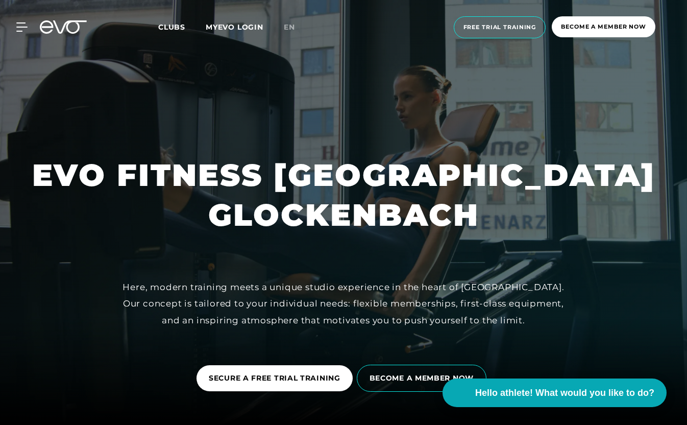
click at [169, 28] on font "Clubs" at bounding box center [171, 26] width 27 height 9
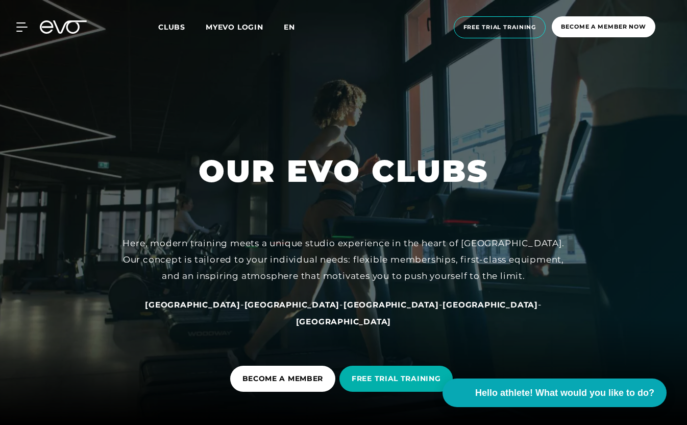
click at [295, 27] on font "en" at bounding box center [289, 26] width 11 height 9
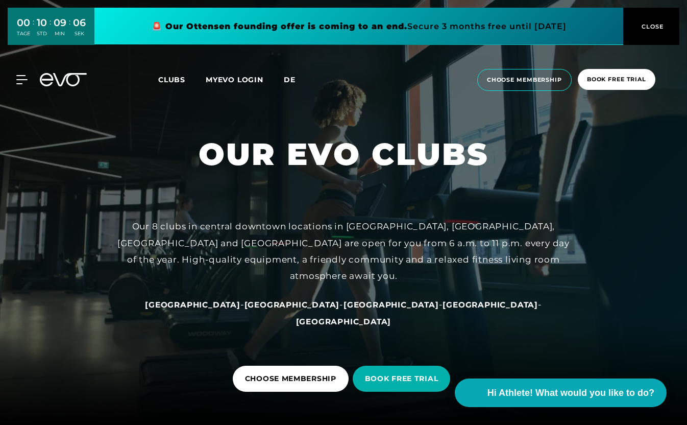
click at [289, 78] on span "de" at bounding box center [290, 79] width 12 height 9
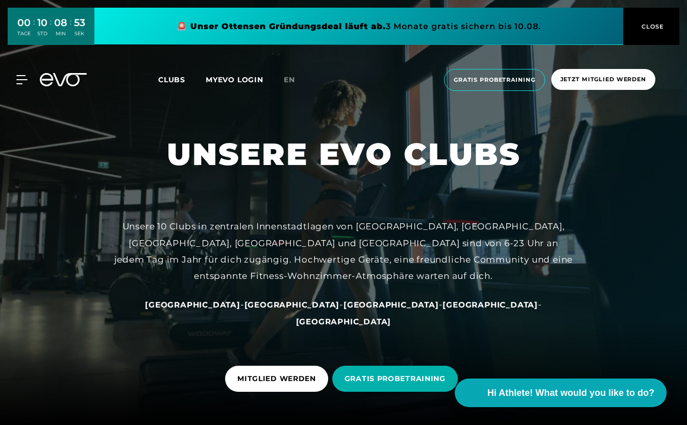
click at [651, 23] on span "CLOSE" at bounding box center [651, 26] width 25 height 9
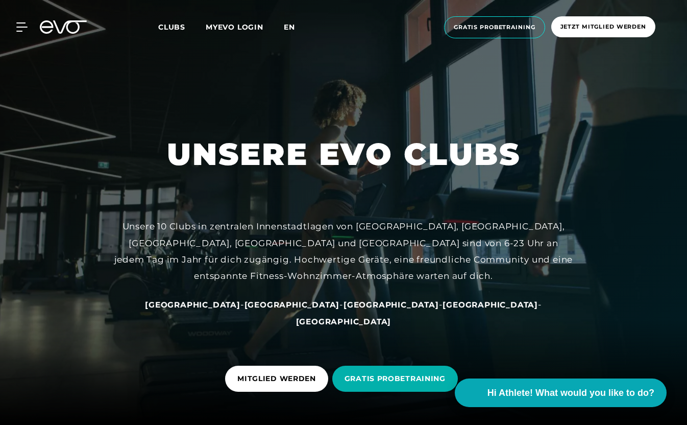
click at [288, 26] on span "en" at bounding box center [289, 26] width 11 height 9
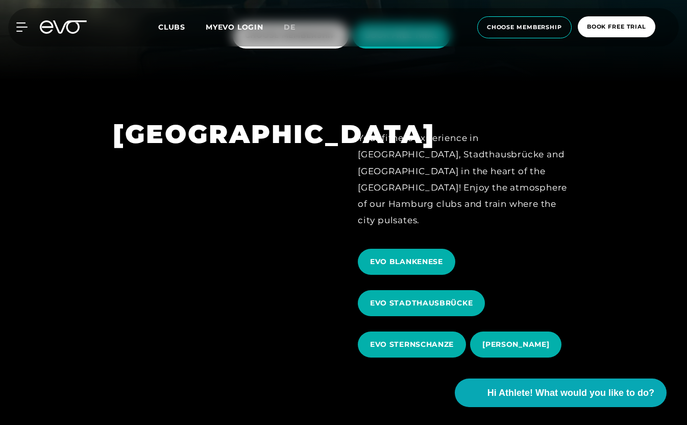
scroll to position [344, 0]
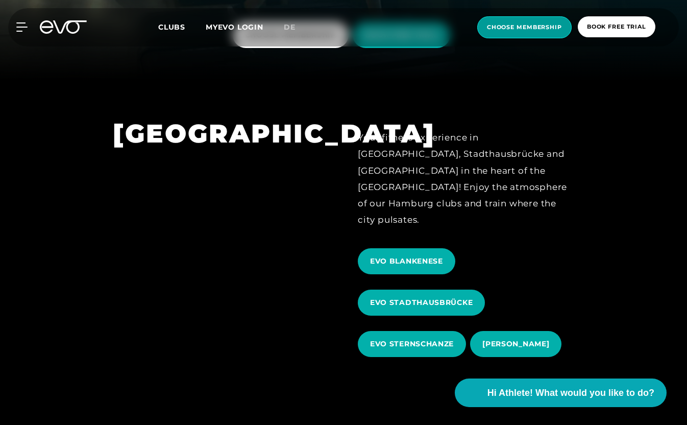
click at [498, 25] on span "choose membership" at bounding box center [524, 27] width 75 height 9
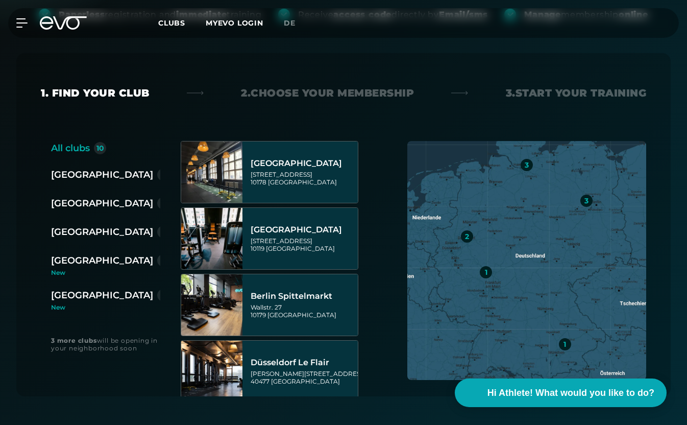
scroll to position [182, 0]
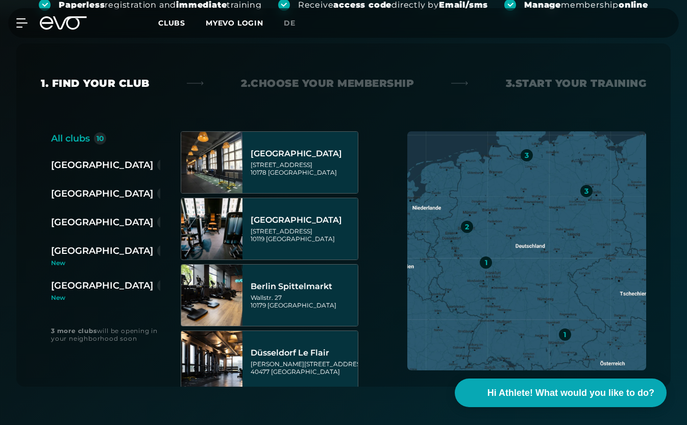
click at [89, 252] on div "[GEOGRAPHIC_DATA]" at bounding box center [102, 251] width 102 height 14
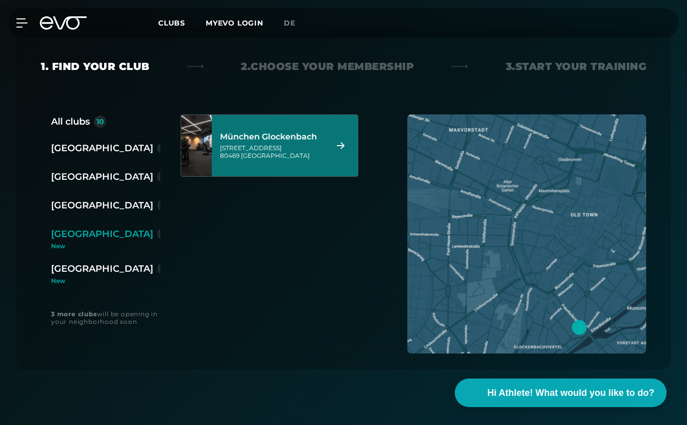
scroll to position [197, 0]
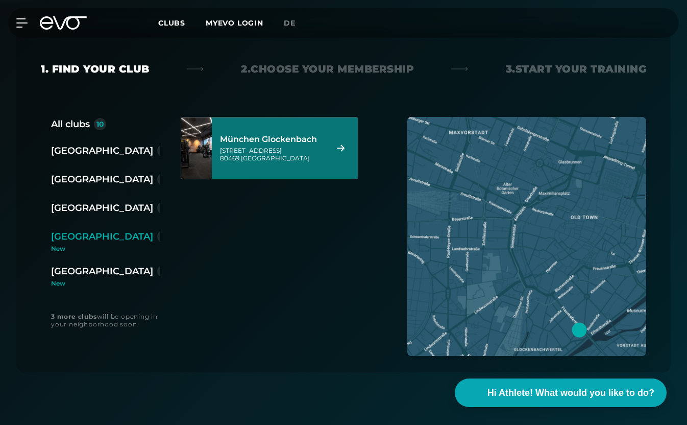
click at [90, 317] on strong "3 more clubs" at bounding box center [74, 316] width 46 height 8
click at [331, 141] on div "München Glockenbach Baaderstraße 80 80469 München" at bounding box center [285, 147] width 146 height 61
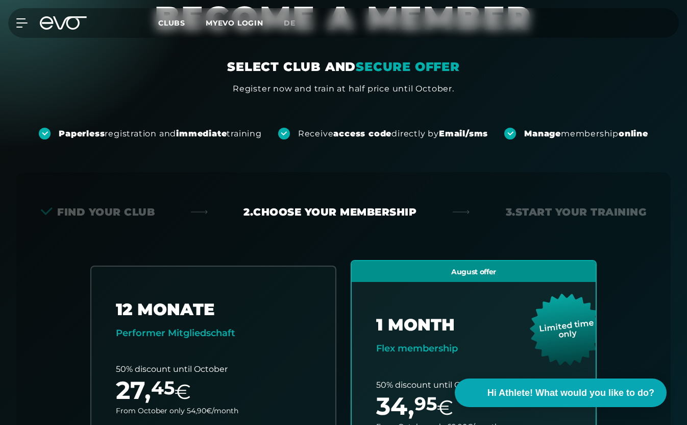
scroll to position [52, 0]
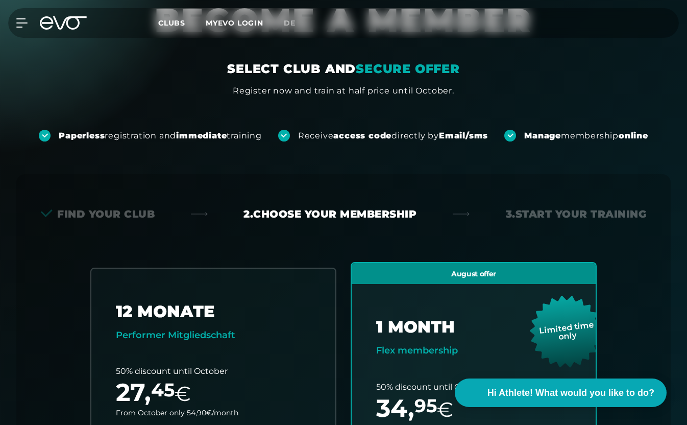
click at [67, 15] on div "MyEVO Login About Memberships free trial DAYPASS EVO Studios Düsseldorf Berlin …" at bounding box center [343, 23] width 683 height 30
click at [63, 22] on icon at bounding box center [70, 22] width 34 height 13
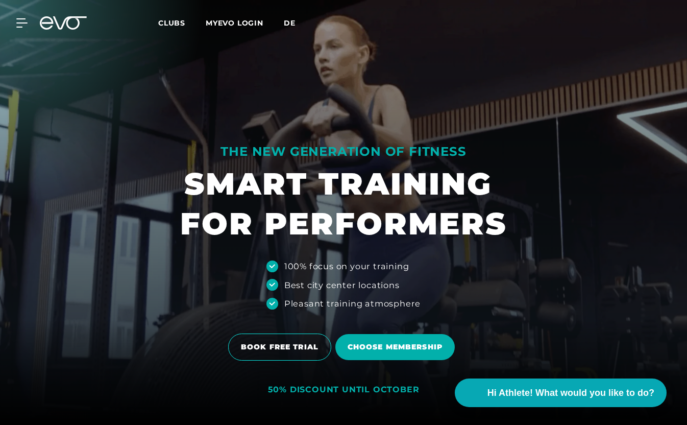
click at [294, 21] on span "de" at bounding box center [290, 22] width 12 height 9
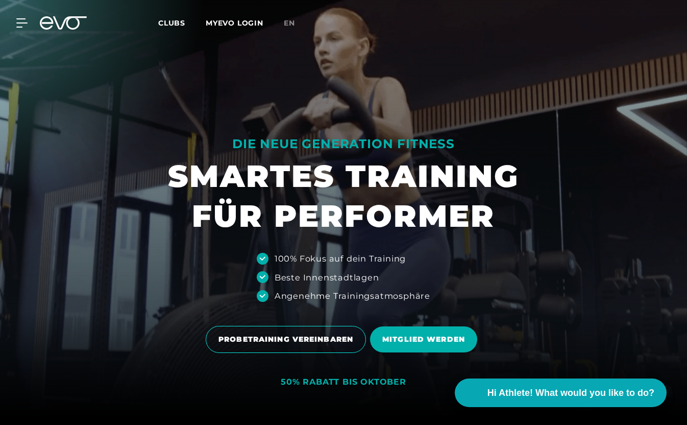
scroll to position [10, 0]
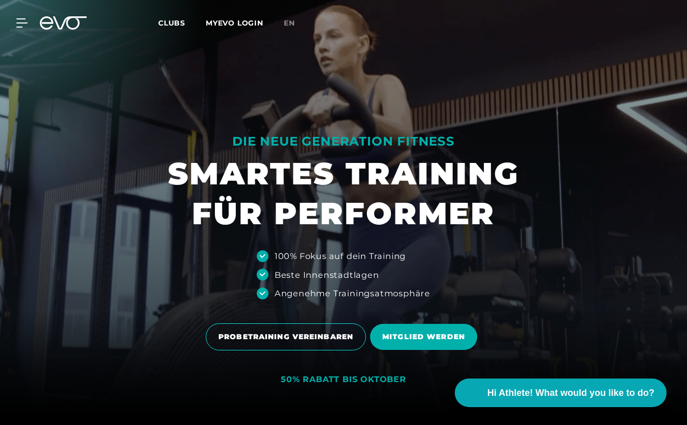
drag, startPoint x: 233, startPoint y: 138, endPoint x: 441, endPoint y: 291, distance: 258.3
click at [441, 291] on div "DIE NEUE GENERATION FITNESS SMARTES TRAINING FÜR PERFORMER 100% Fokus auf dein …" at bounding box center [343, 202] width 687 height 425
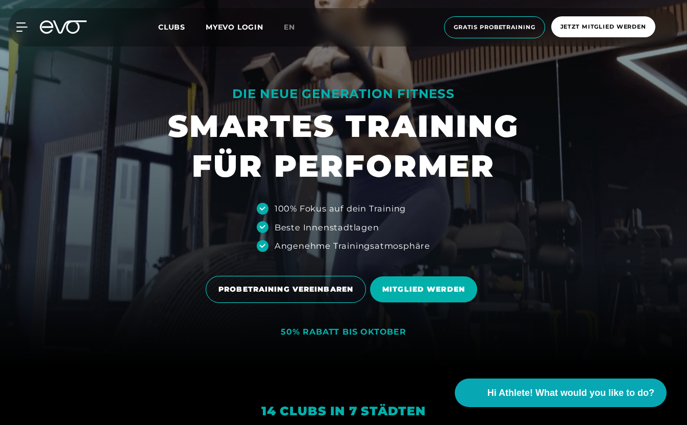
scroll to position [0, 0]
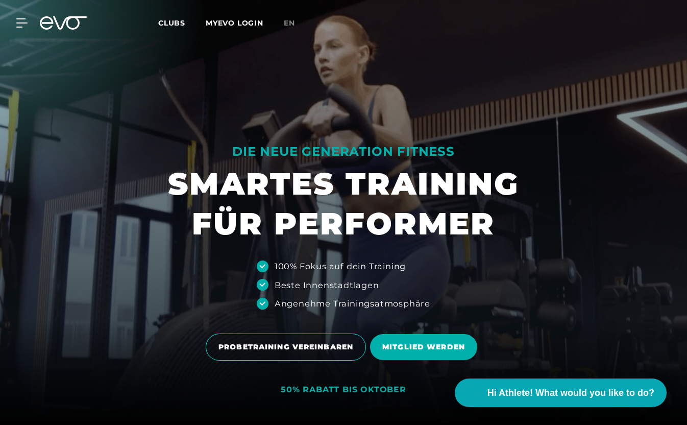
click at [243, 21] on link "MYEVO LOGIN" at bounding box center [235, 22] width 58 height 9
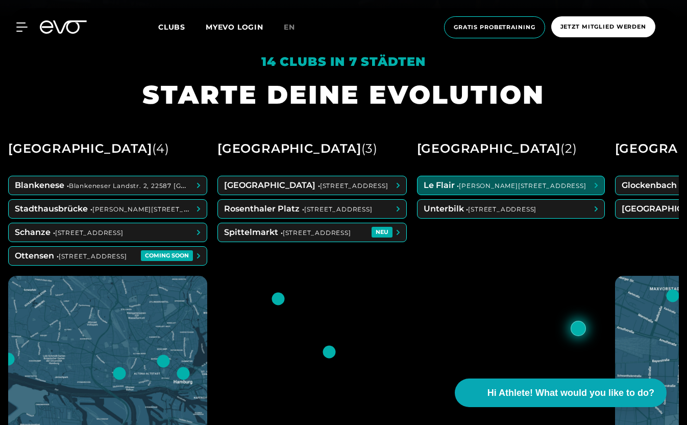
scroll to position [399, 0]
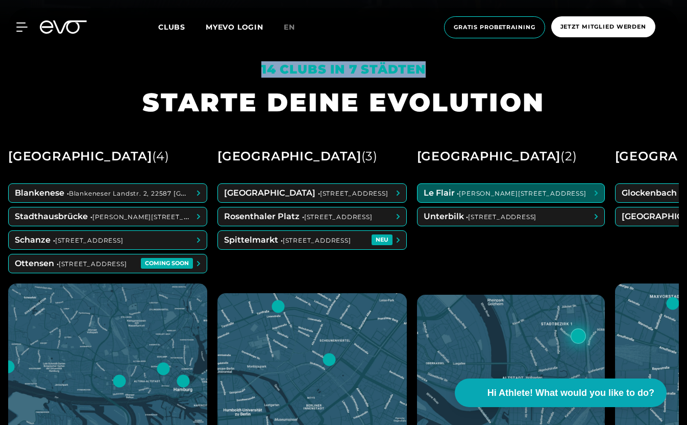
drag, startPoint x: 263, startPoint y: 67, endPoint x: 427, endPoint y: 70, distance: 163.9
click at [427, 70] on div "14 Clubs in 7 Städten" at bounding box center [343, 69] width 402 height 16
copy em "14 Clubs in 7 Städten"
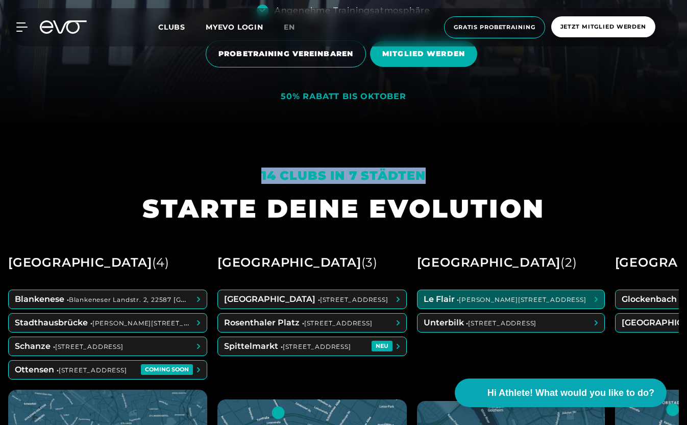
scroll to position [296, 0]
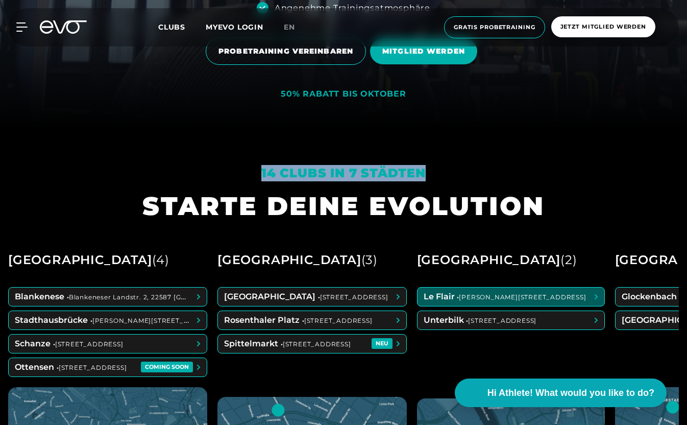
drag, startPoint x: 256, startPoint y: 171, endPoint x: 434, endPoint y: 173, distance: 178.2
click at [434, 173] on div "14 Clubs in 7 Städten" at bounding box center [343, 173] width 402 height 16
copy em "14 Clubs in 7 Städten"
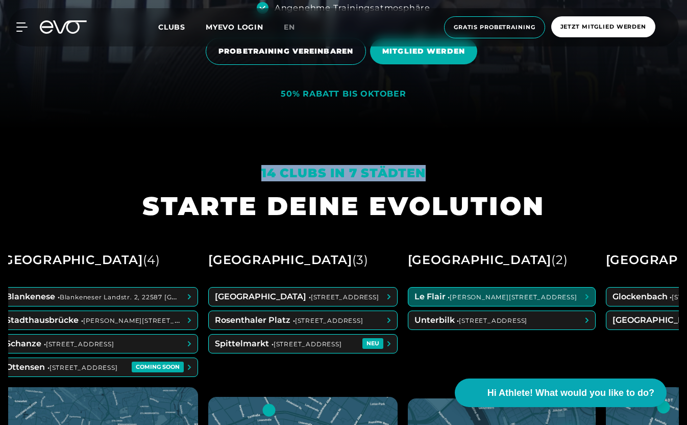
scroll to position [0, 0]
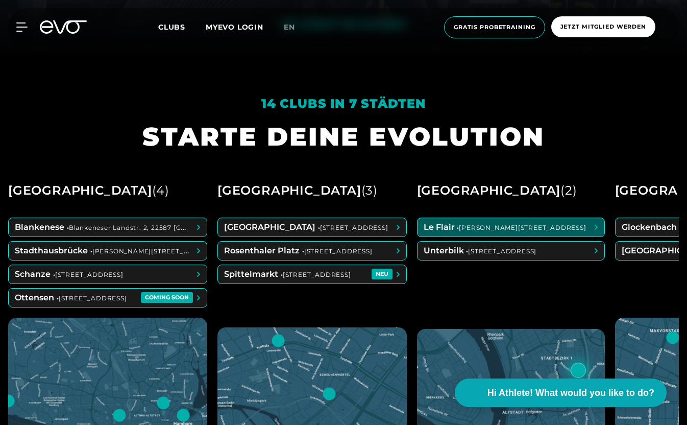
scroll to position [402, 0]
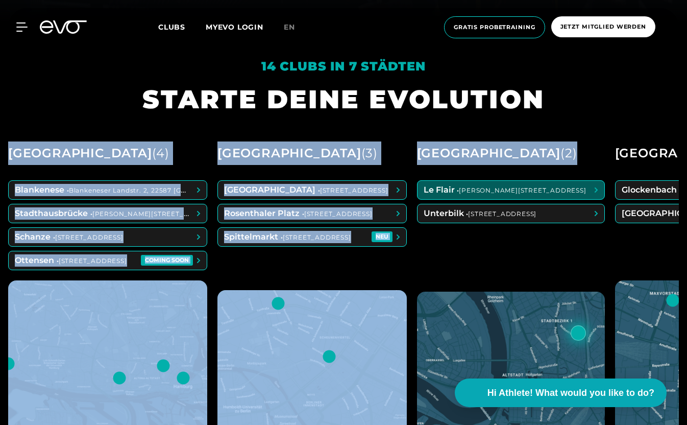
drag, startPoint x: 8, startPoint y: 149, endPoint x: 543, endPoint y: 168, distance: 534.9
click at [543, 168] on div "Hamburg ( 4 ) Blankenese • Blankeneser Landstr. 2, 22587 Hamburg Stadthausbrück…" at bounding box center [343, 310] width 671 height 358
copy div "Hamburg ( 4 ) Blankenese • Blankeneser Landstr. 2, 22587 Hamburg Stadthausbrück…"
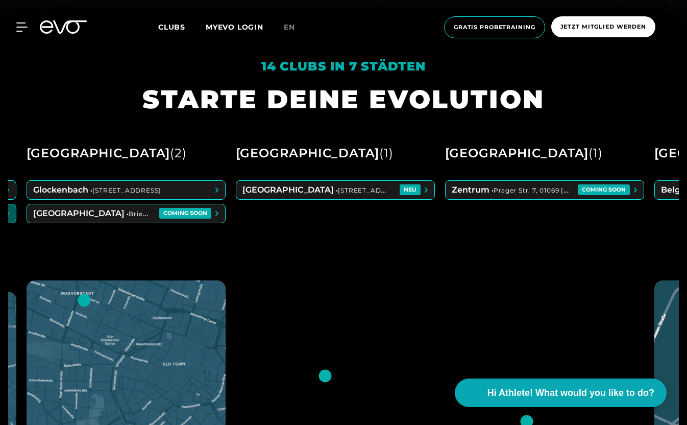
scroll to position [0, 601]
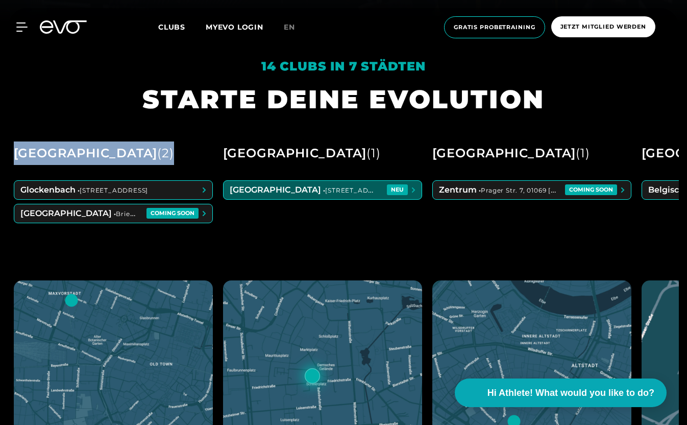
drag, startPoint x: 35, startPoint y: 153, endPoint x: 129, endPoint y: 147, distance: 94.1
click at [129, 147] on div "München ( 2 ) Glockenbach • Baaderstraße 80, 80469 München Maxvorstadt • Brienn…" at bounding box center [113, 310] width 199 height 338
copy div "München ( 2 )"
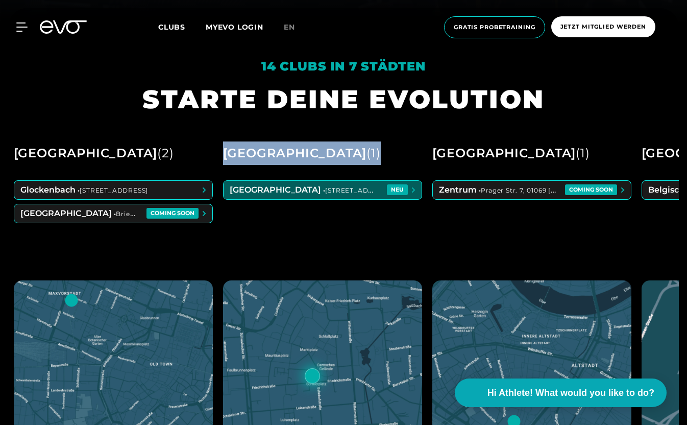
drag, startPoint x: 246, startPoint y: 152, endPoint x: 355, endPoint y: 144, distance: 109.5
click at [355, 144] on div "Wiesbaden ( 1 ) Wiesbaden • Marktstraße 2-6, 65183 Wiesbaden NEU" at bounding box center [322, 310] width 199 height 338
copy div "Wiesbaden ( 1 )"
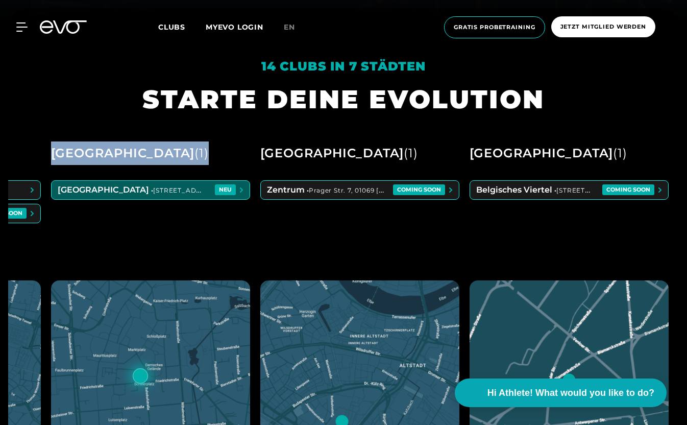
scroll to position [0, 794]
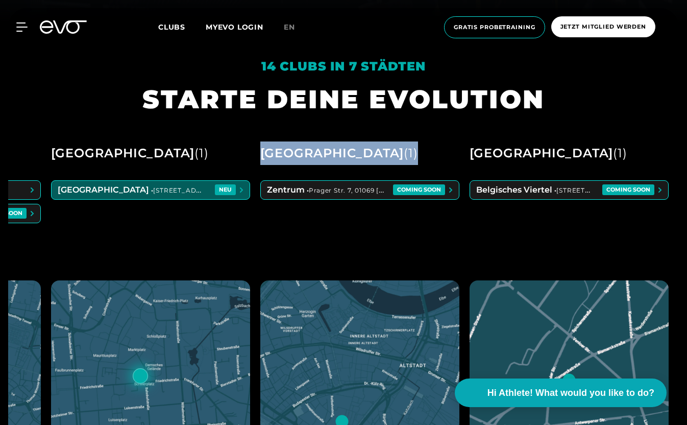
drag, startPoint x: 261, startPoint y: 153, endPoint x: 346, endPoint y: 153, distance: 85.3
click at [347, 152] on div "Dresden ( 1 ) Zentrum • Prager Str. 7, 01069 Dresden COMING SOON" at bounding box center [359, 310] width 199 height 338
copy div "Dresden ( 1 )"
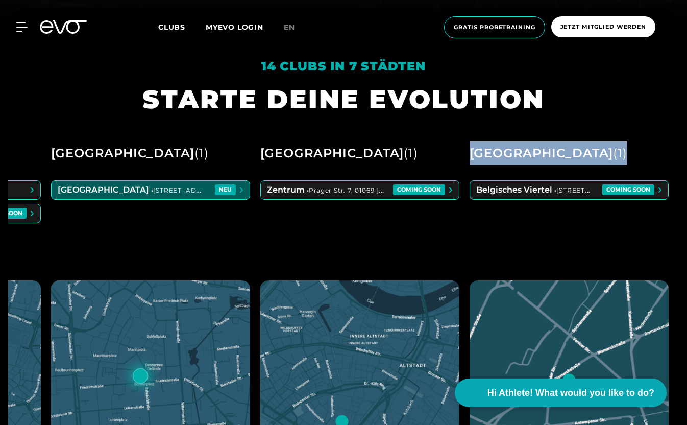
drag, startPoint x: 471, startPoint y: 150, endPoint x: 522, endPoint y: 150, distance: 51.1
click at [522, 150] on div "Köln ( 1 ) Belgisches Viertel • Bismarckstraße 27, 50672 Köln COMING SOON" at bounding box center [569, 310] width 199 height 338
copy div "Köln ( 1 )"
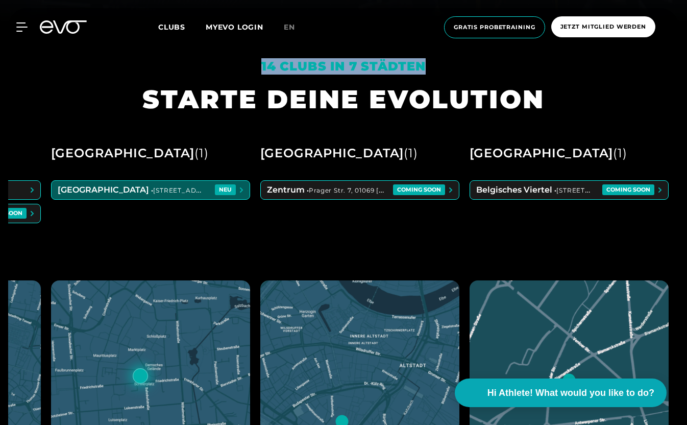
drag, startPoint x: 262, startPoint y: 65, endPoint x: 427, endPoint y: 64, distance: 165.4
click at [427, 64] on div "14 Clubs in 7 Städten" at bounding box center [343, 66] width 402 height 16
copy em "14 Clubs in 7 Städten"
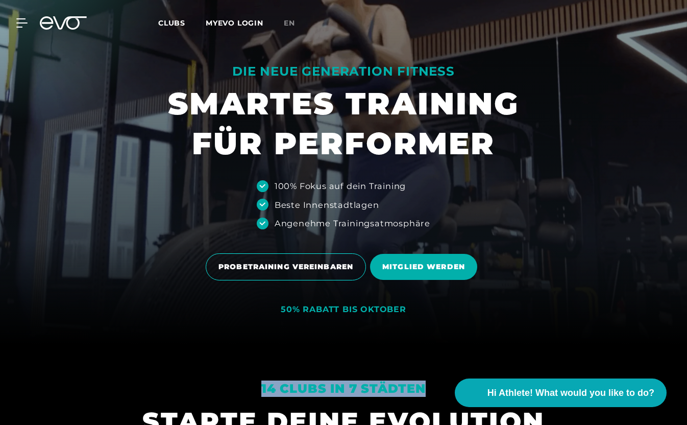
scroll to position [0, 0]
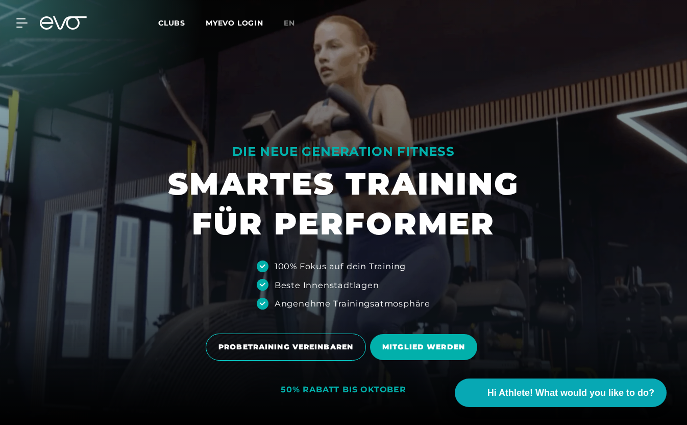
click at [70, 22] on icon at bounding box center [63, 22] width 47 height 13
click at [21, 23] on icon at bounding box center [24, 23] width 14 height 8
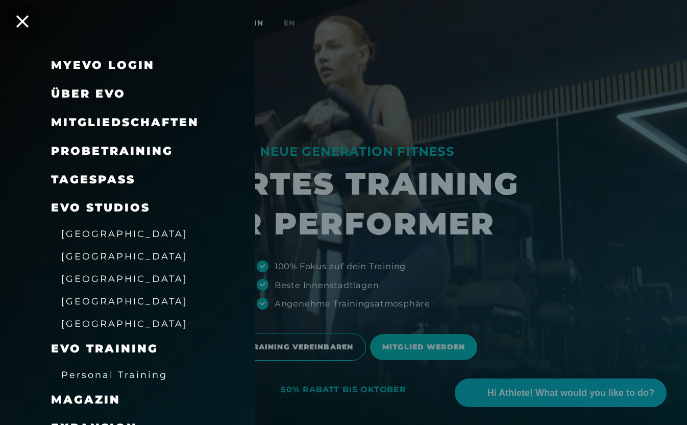
click at [106, 150] on span "Probetraining" at bounding box center [112, 151] width 122 height 14
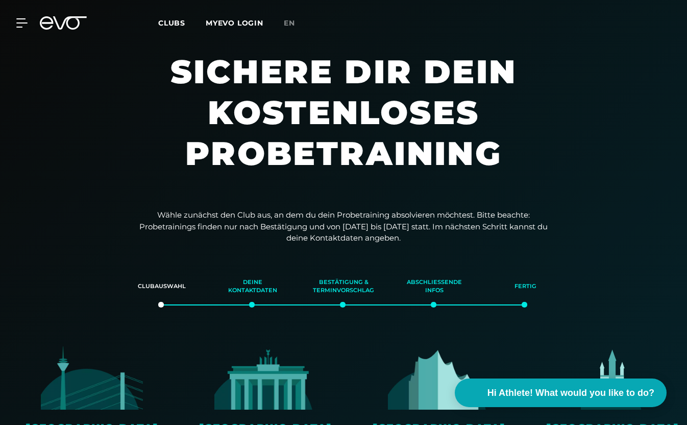
click at [171, 24] on span "Clubs" at bounding box center [171, 22] width 27 height 9
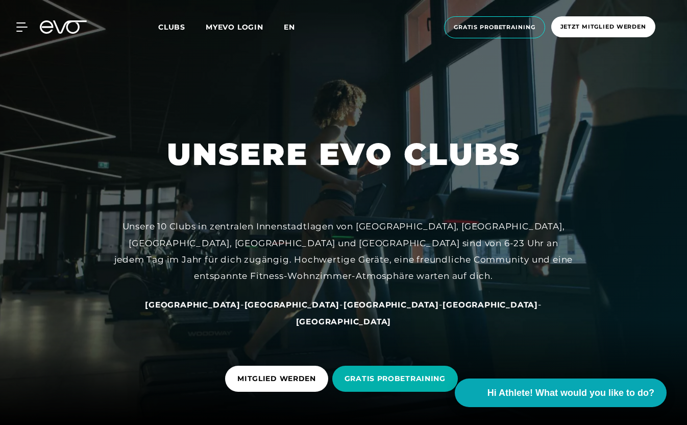
click at [291, 27] on span "en" at bounding box center [289, 26] width 11 height 9
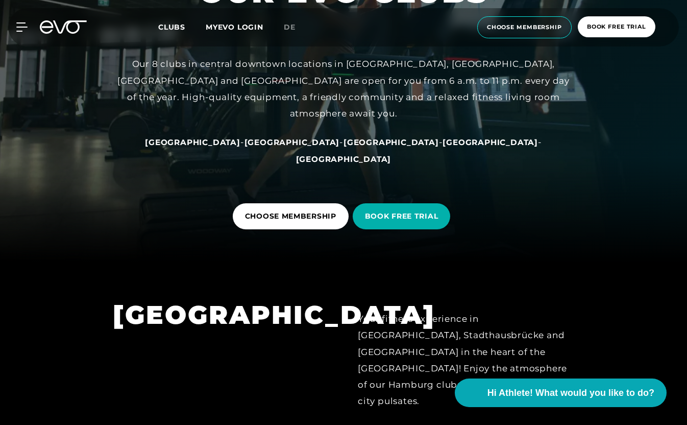
scroll to position [171, 0]
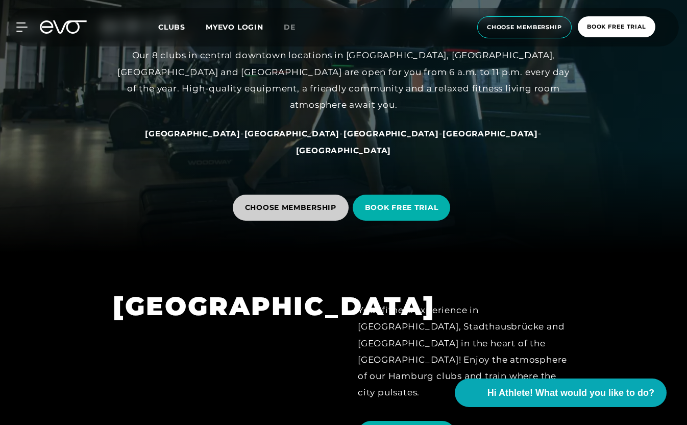
click at [299, 205] on span "CHOOSE MEMBERSHIP" at bounding box center [290, 207] width 91 height 11
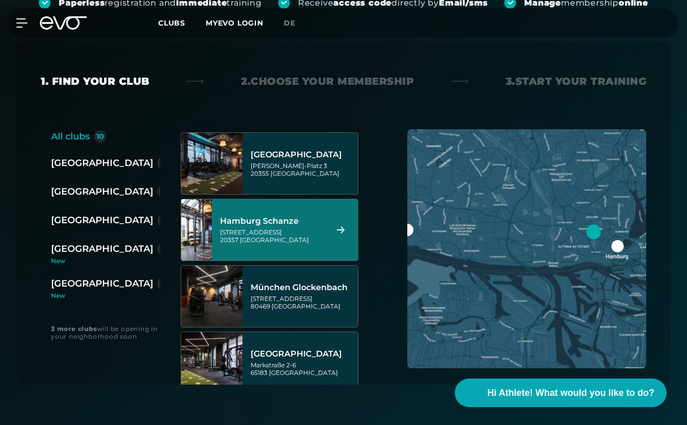
scroll to position [429, 0]
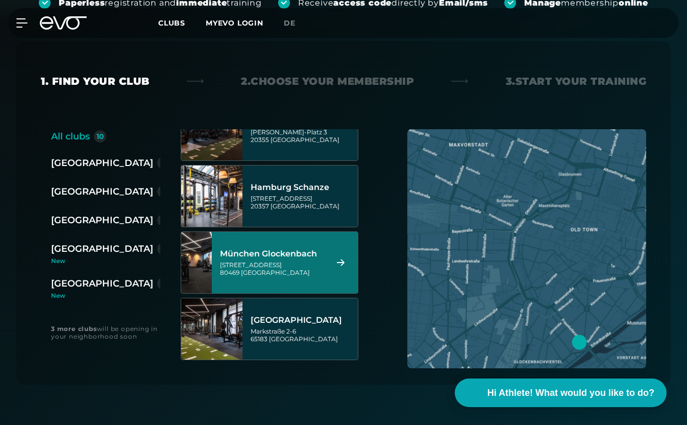
click at [278, 252] on div "München Glockenbach" at bounding box center [272, 254] width 105 height 10
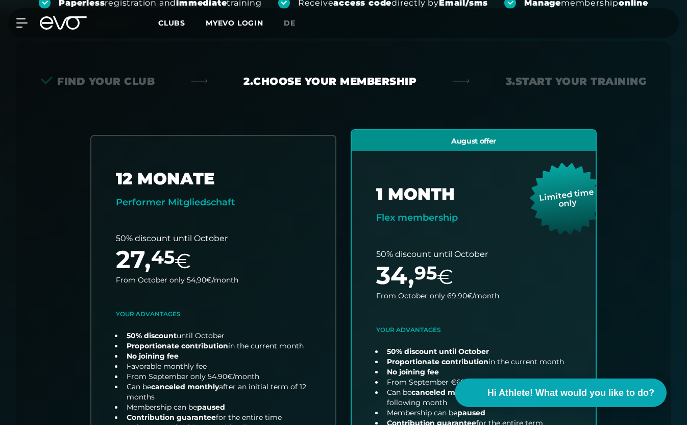
scroll to position [226, 0]
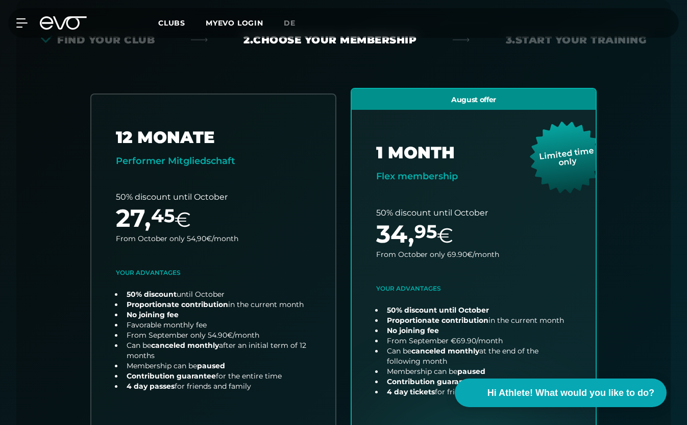
click at [54, 25] on icon at bounding box center [63, 22] width 47 height 13
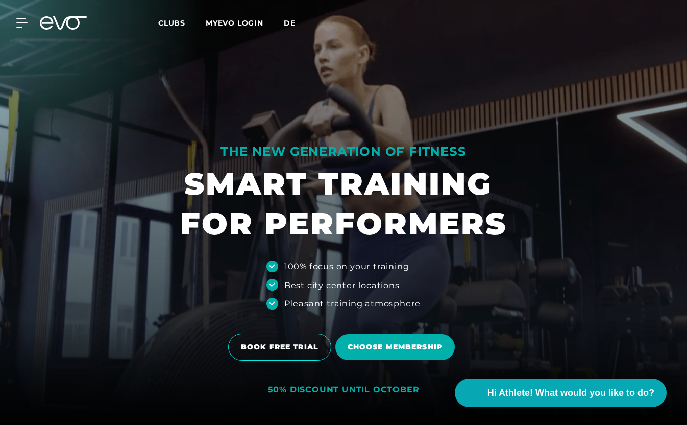
click at [288, 20] on span "de" at bounding box center [290, 22] width 12 height 9
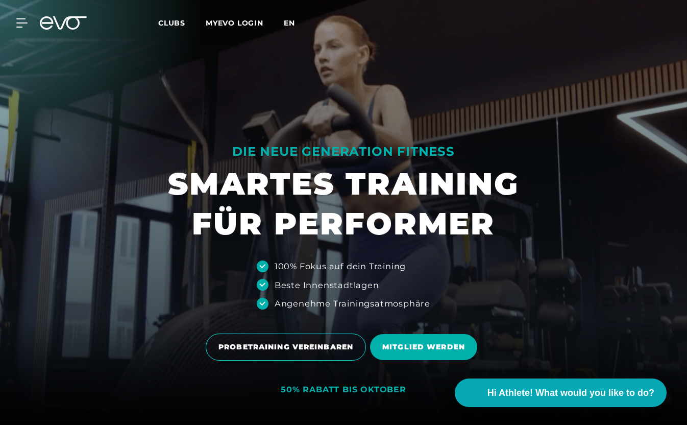
click at [286, 22] on span "en" at bounding box center [289, 22] width 11 height 9
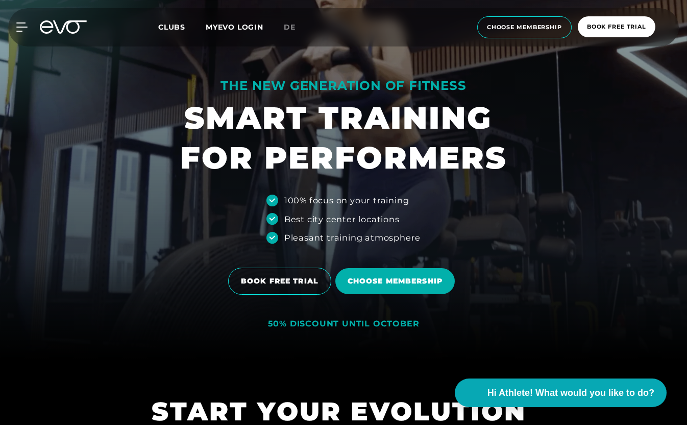
scroll to position [66, 0]
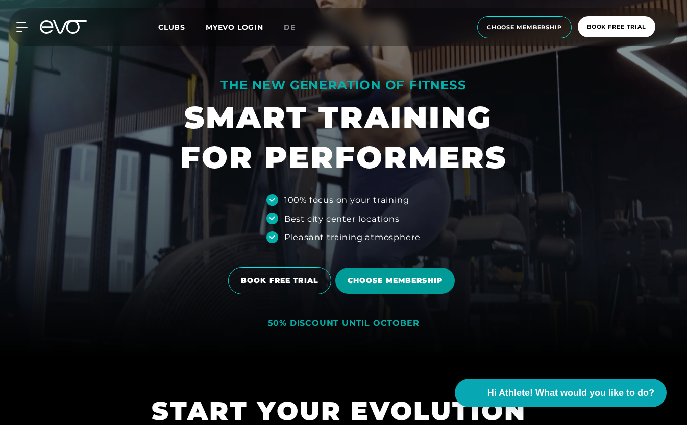
click at [387, 279] on span "Choose membership" at bounding box center [395, 280] width 95 height 11
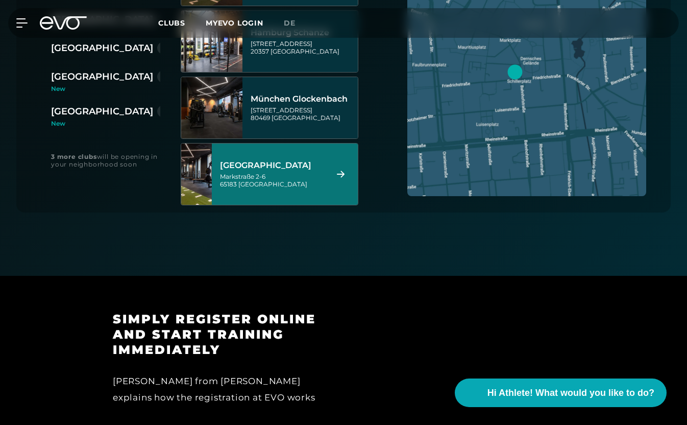
scroll to position [429, 0]
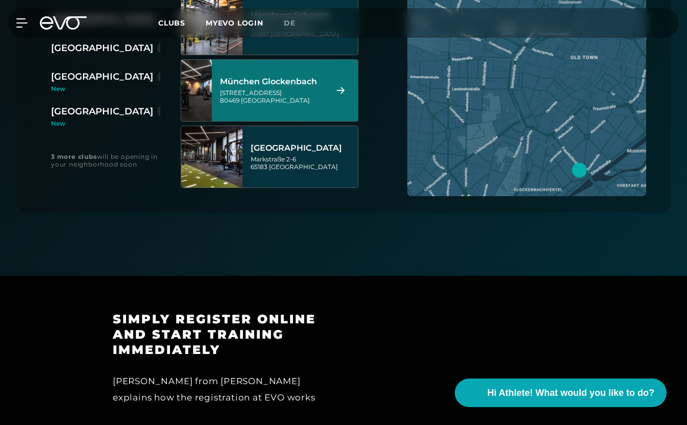
click at [307, 92] on div "Baaderstraße 80 80469 München" at bounding box center [272, 96] width 105 height 15
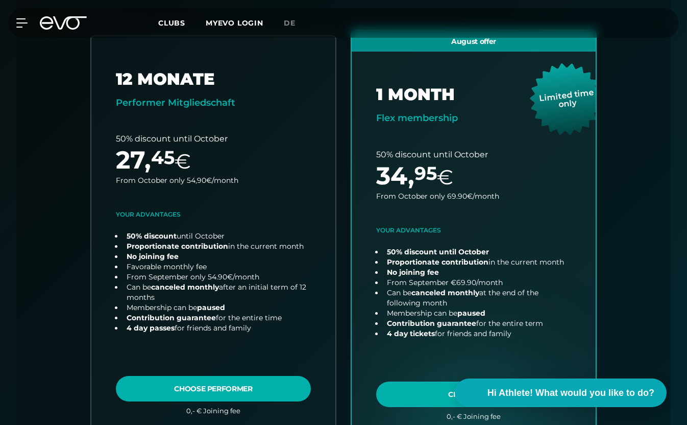
scroll to position [226, 0]
